Goal: Transaction & Acquisition: Download file/media

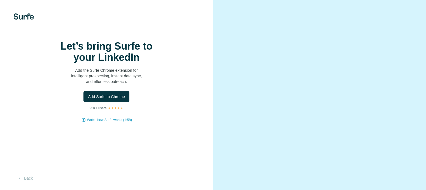
click at [97, 102] on button "Add Surfe to Chrome" at bounding box center [106, 96] width 46 height 11
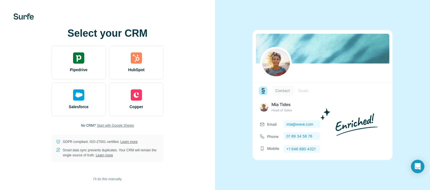
click at [111, 125] on span "Start with Google Sheets" at bounding box center [115, 125] width 37 height 5
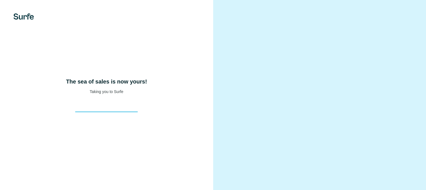
click at [291, 61] on video at bounding box center [320, 95] width 182 height 91
